Goal: Find specific page/section: Find specific page/section

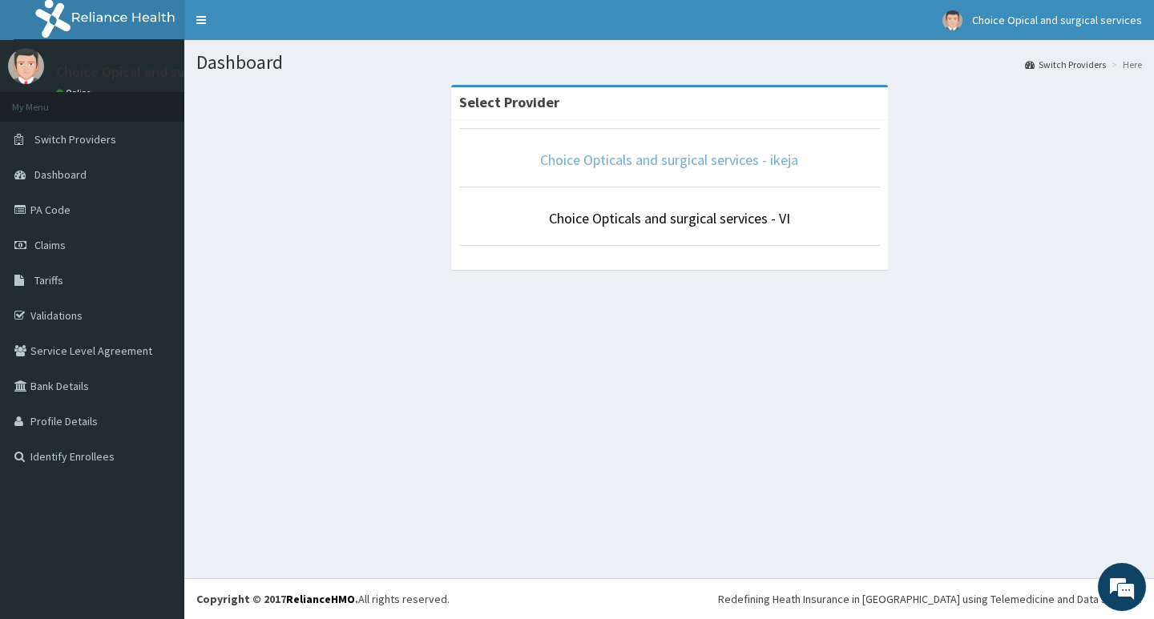
click at [735, 160] on link "Choice Opticals and surgical services - ikeja" at bounding box center [669, 160] width 258 height 18
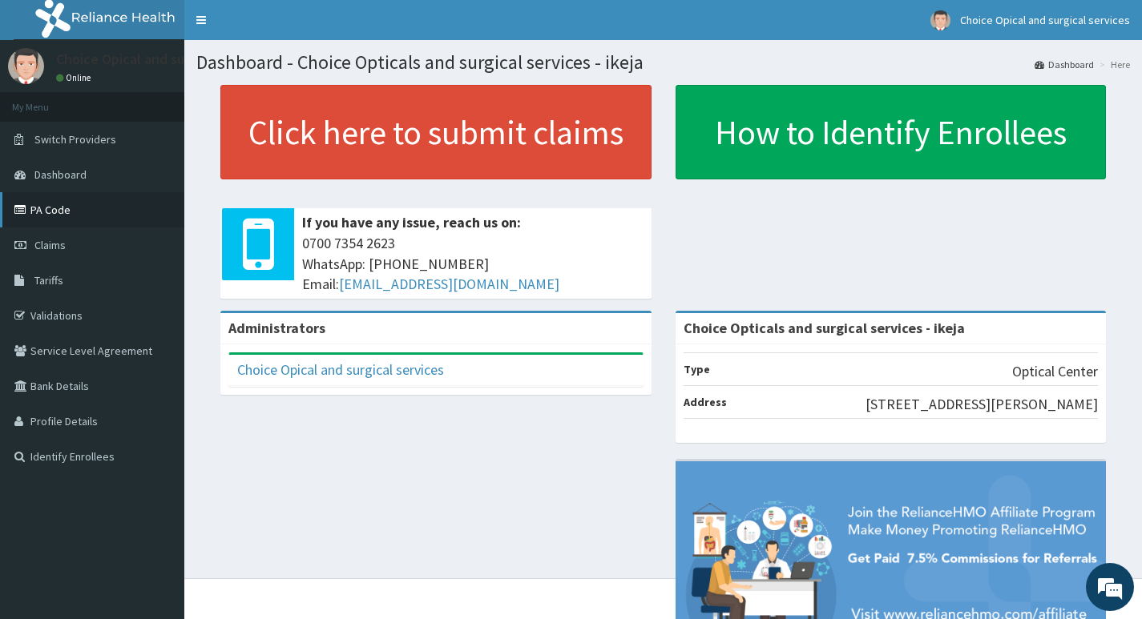
click at [112, 208] on link "PA Code" at bounding box center [92, 209] width 184 height 35
